Goal: Task Accomplishment & Management: Use online tool/utility

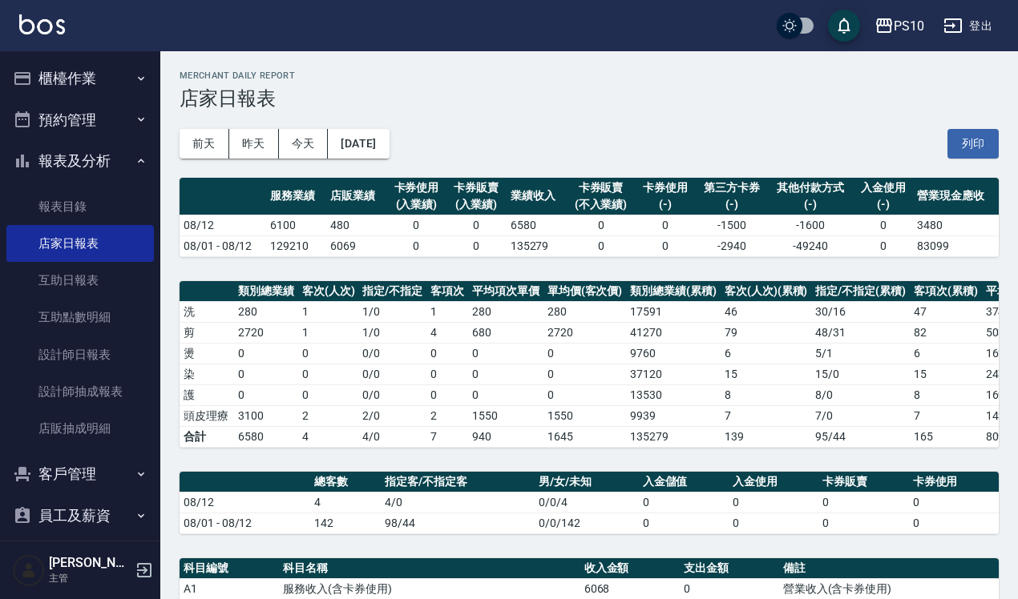
click at [87, 86] on button "櫃檯作業" at bounding box center [79, 79] width 147 height 42
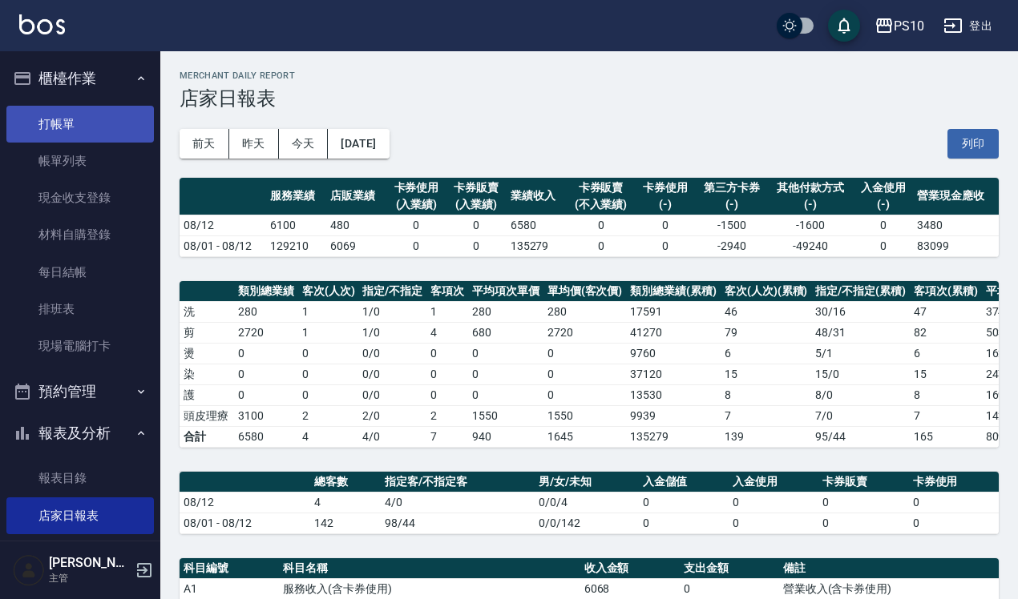
click at [102, 129] on link "打帳單" at bounding box center [79, 124] width 147 height 37
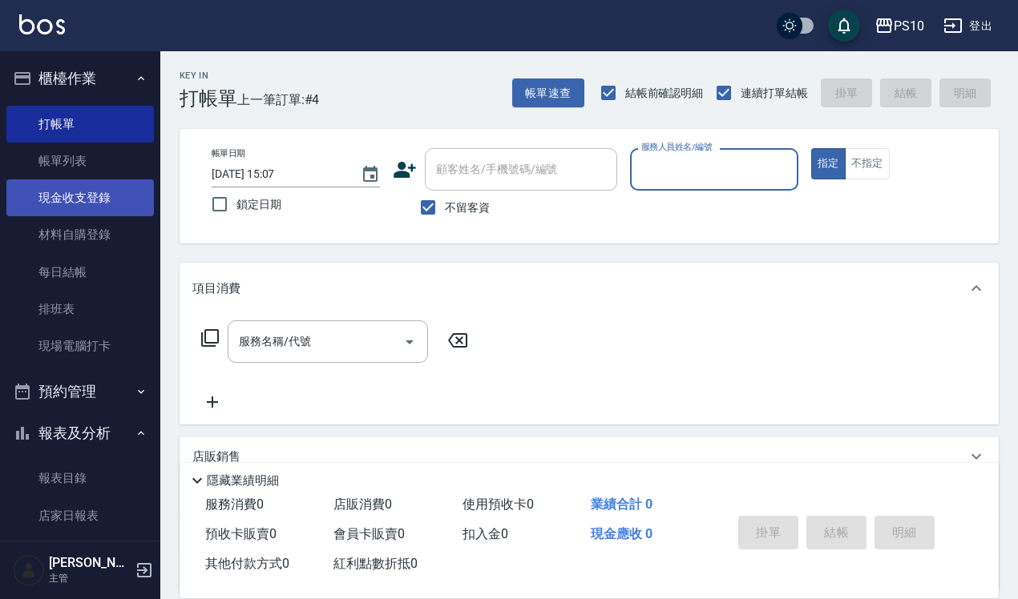
click at [70, 192] on link "現金收支登錄" at bounding box center [79, 198] width 147 height 37
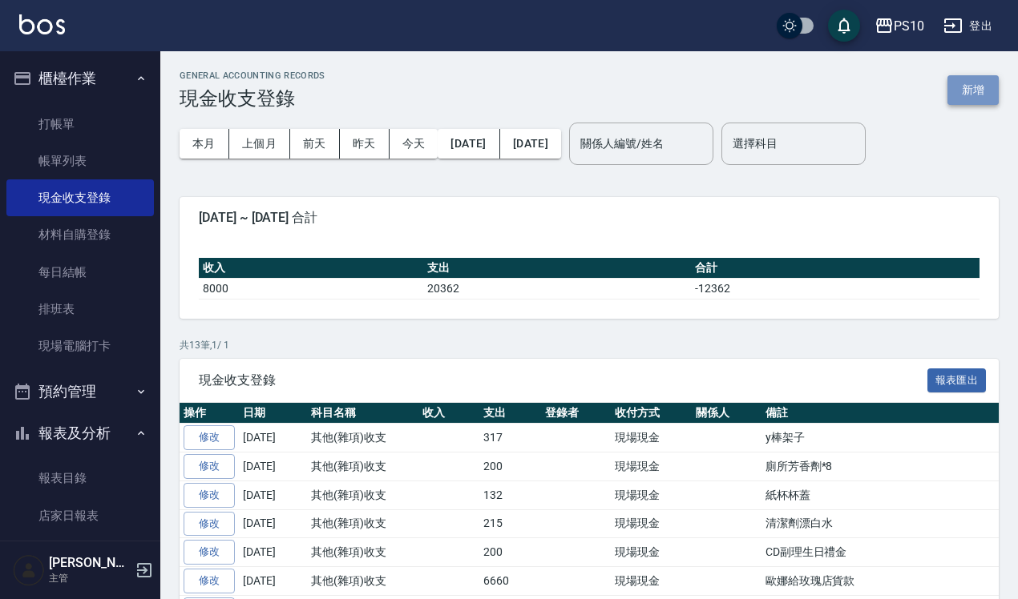
click at [986, 90] on button "新增" at bounding box center [972, 90] width 51 height 30
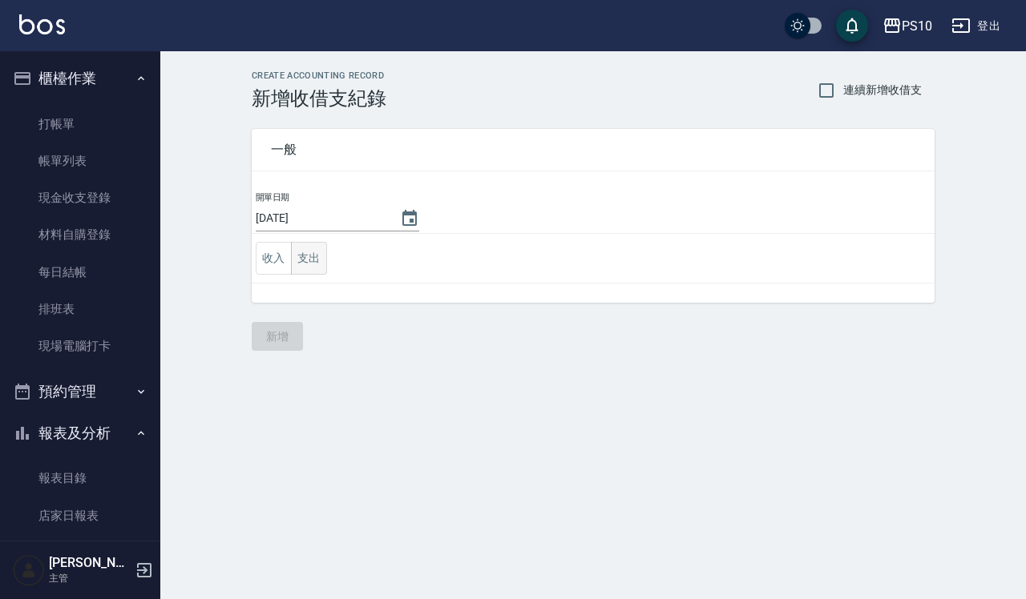
click at [325, 264] on button "支出" at bounding box center [309, 258] width 36 height 33
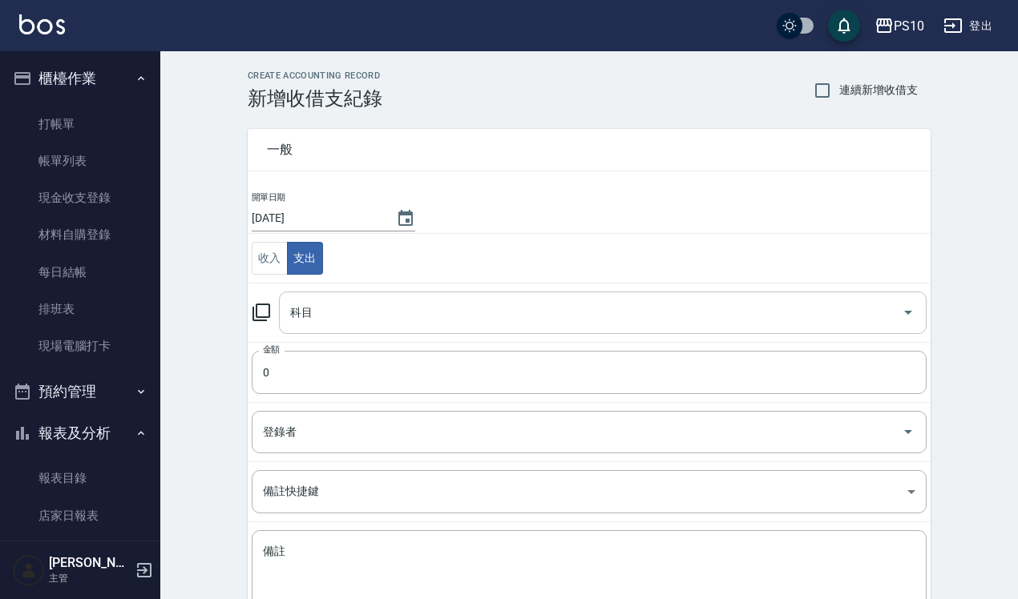
click at [335, 319] on input "科目" at bounding box center [590, 313] width 609 height 28
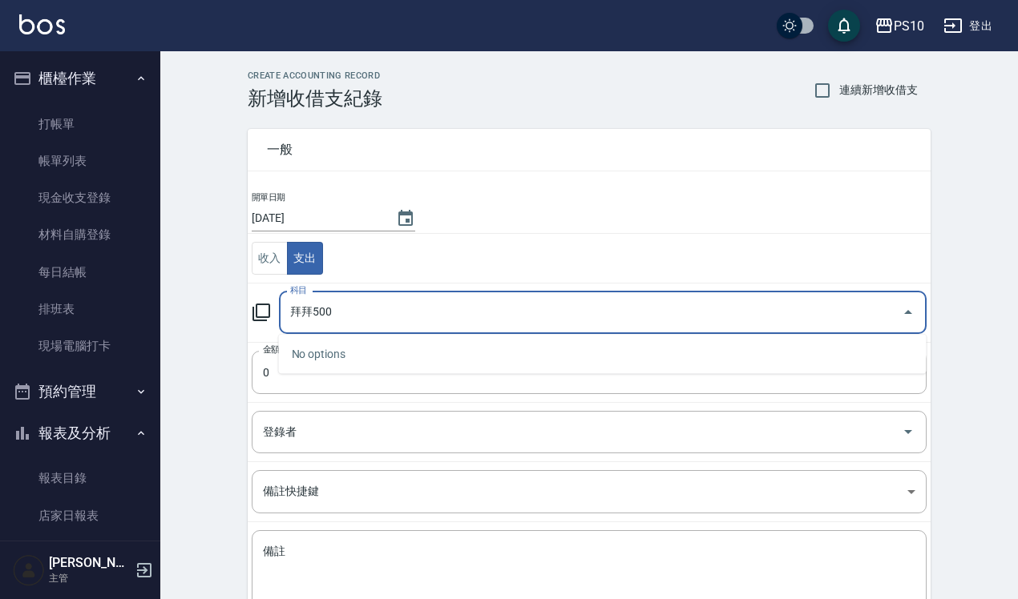
drag, startPoint x: 329, startPoint y: 317, endPoint x: 313, endPoint y: 314, distance: 17.1
click at [313, 314] on input "拜拜500" at bounding box center [590, 313] width 609 height 28
click at [343, 322] on input "拜拜500" at bounding box center [590, 313] width 609 height 28
drag, startPoint x: 339, startPoint y: 317, endPoint x: 255, endPoint y: 310, distance: 84.4
click at [255, 310] on div "科目 拜拜500 科目" at bounding box center [589, 313] width 675 height 42
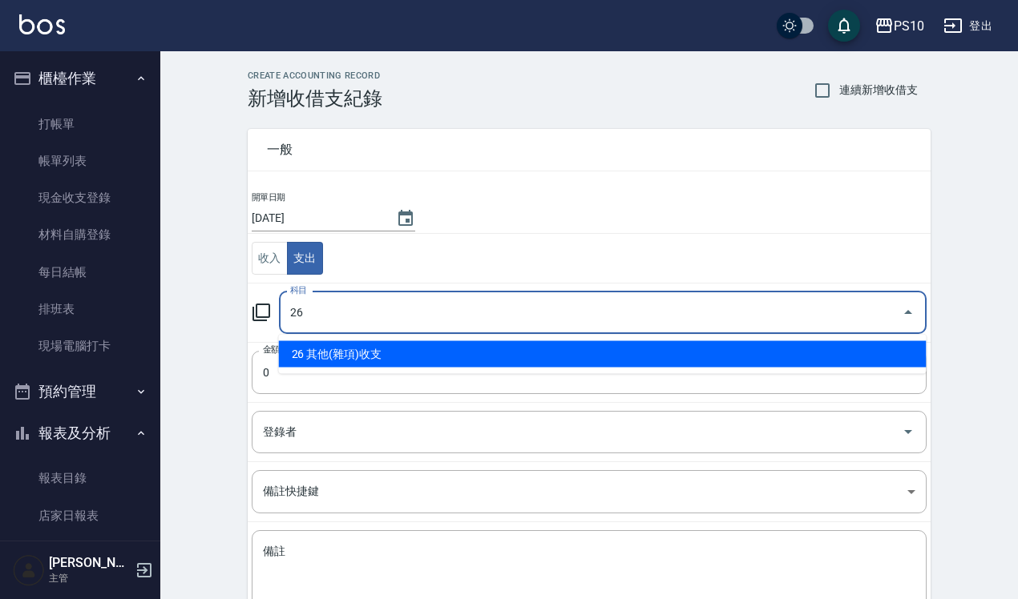
click at [403, 345] on li "26 其他(雜項)收支" at bounding box center [603, 354] width 648 height 26
type input "26 其他(雜項)收支"
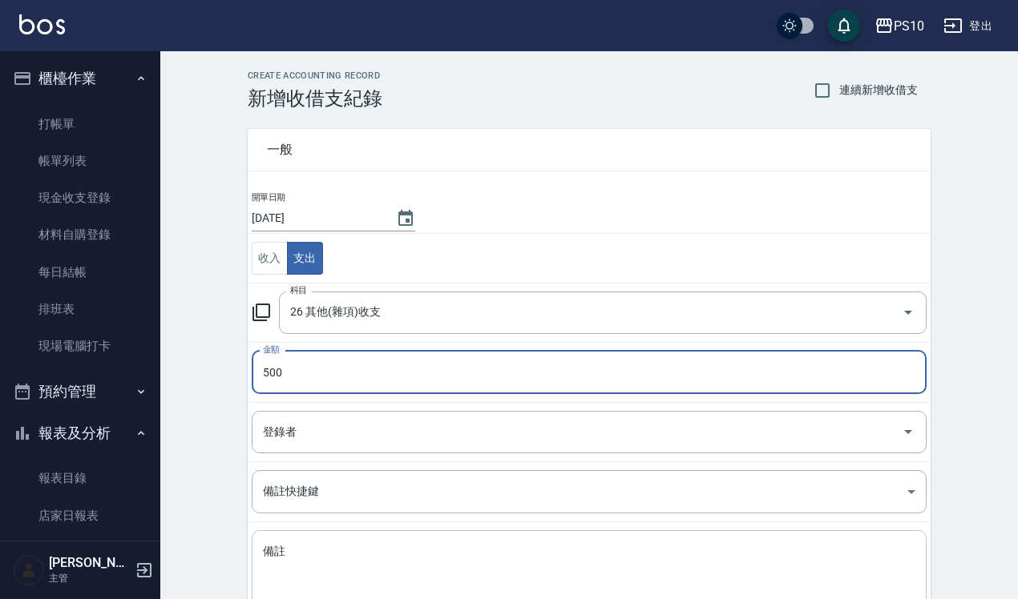
type input "500"
click at [346, 561] on textarea "備註" at bounding box center [589, 571] width 652 height 54
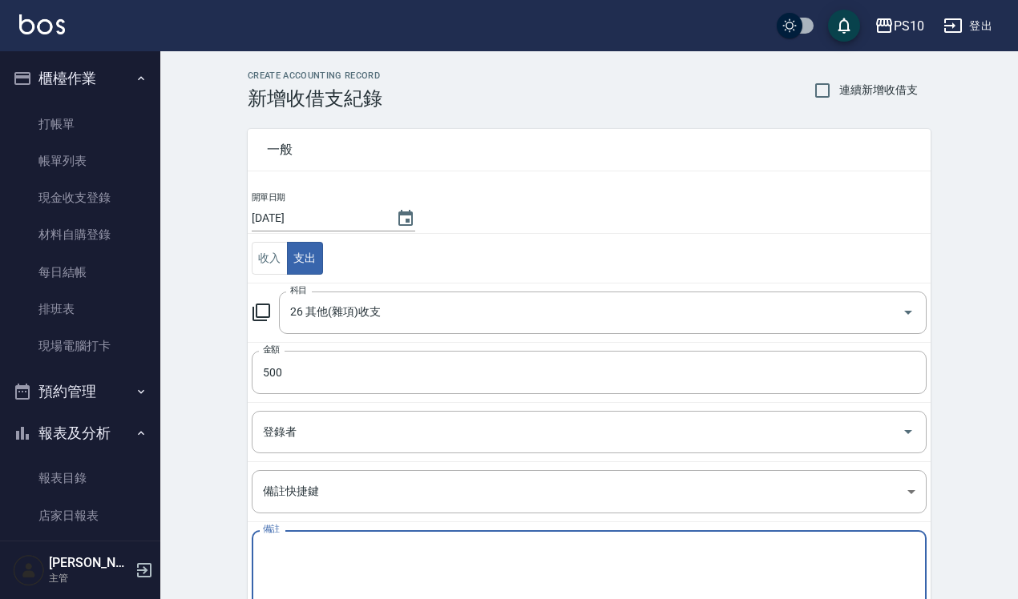
type textarea "v"
paste textarea "拜拜500"
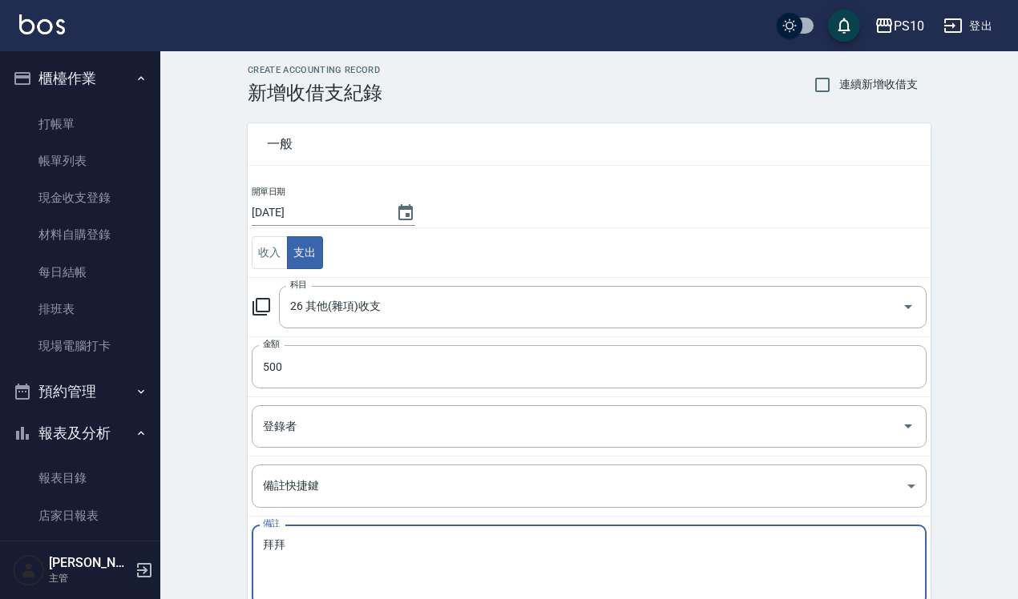
scroll to position [109, 0]
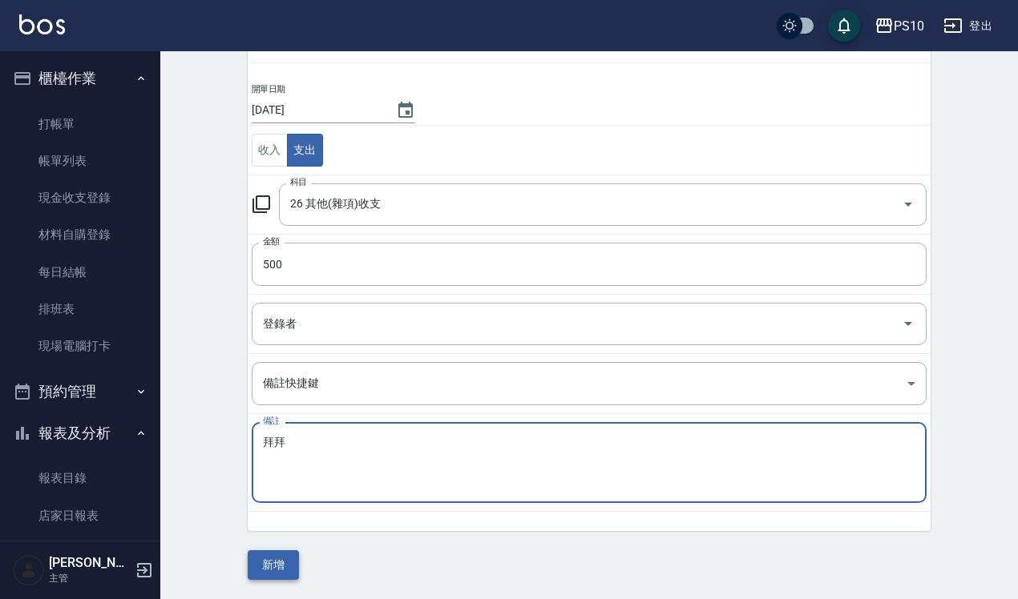
type textarea "拜拜"
click at [260, 567] on button "新增" at bounding box center [273, 566] width 51 height 30
